Goal: Check status: Check status

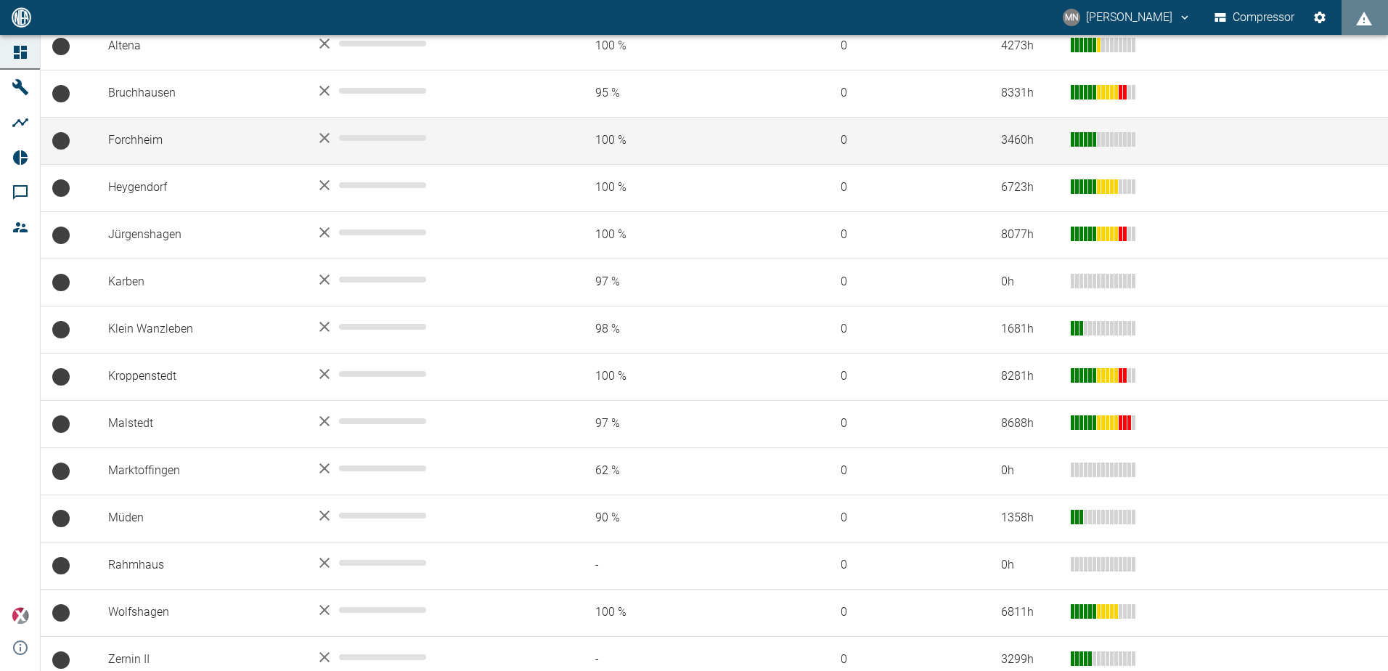
scroll to position [349, 0]
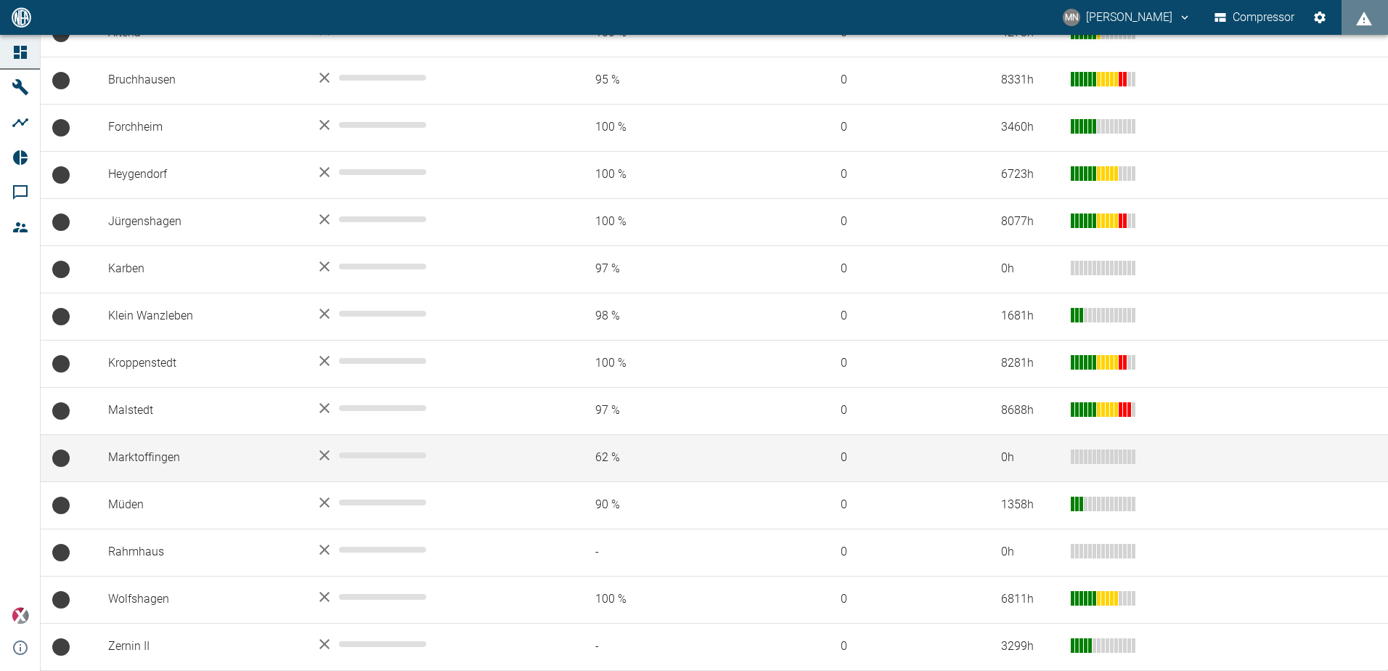
click at [136, 455] on td "Marktoffingen" at bounding box center [201, 457] width 208 height 47
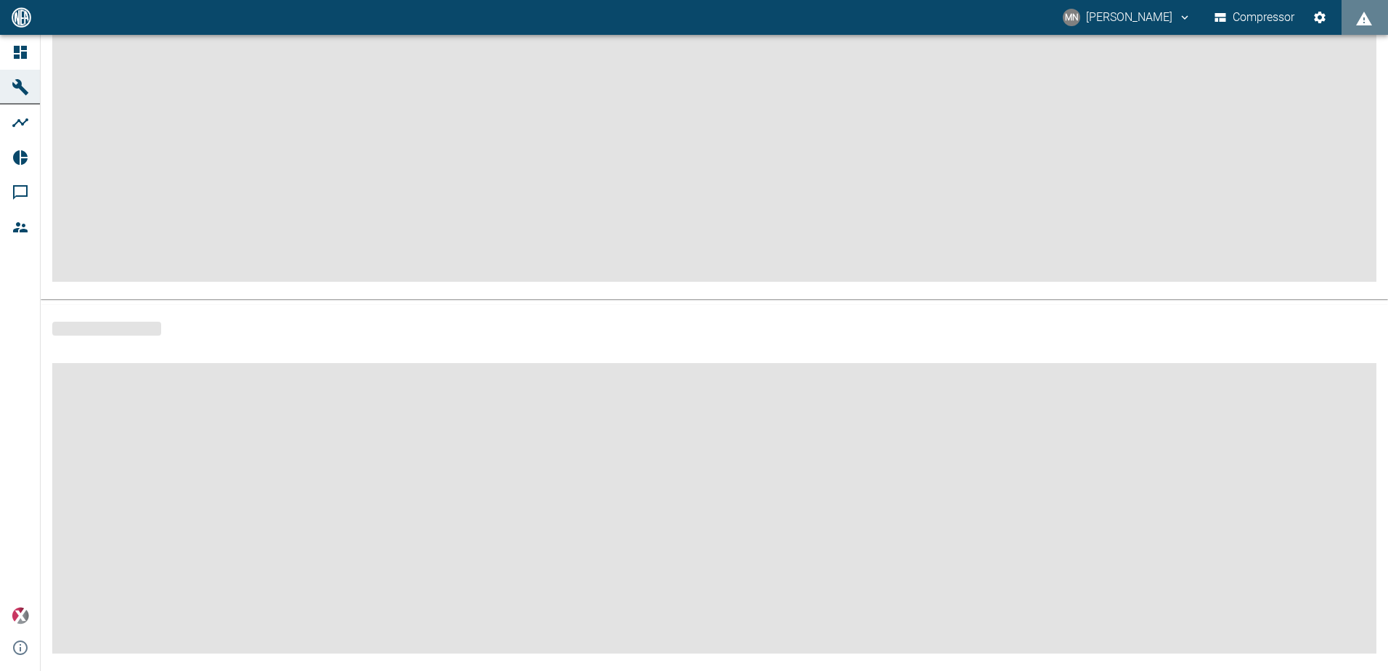
scroll to position [174, 0]
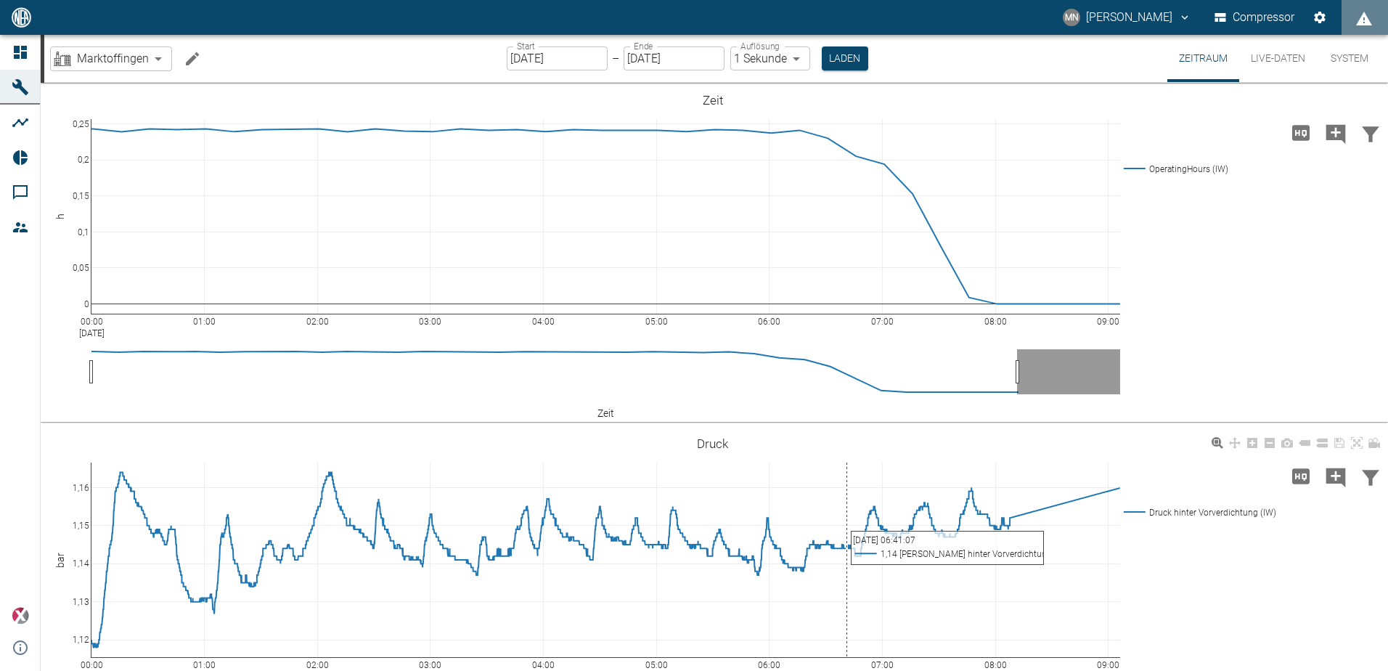
scroll to position [100, 0]
